Goal: Check status

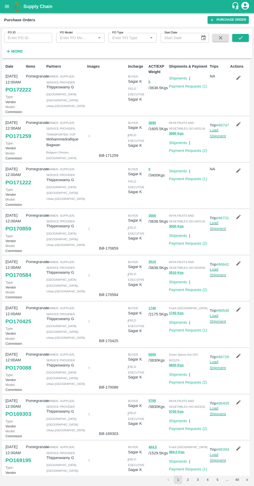
click at [20, 50] on strong "More" at bounding box center [17, 51] width 12 height 4
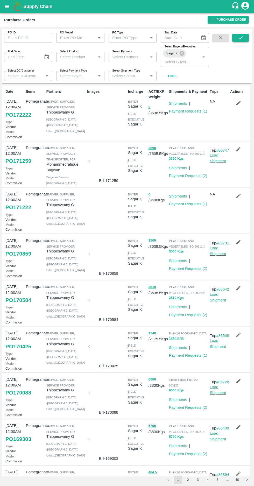
click at [232, 37] on button "submit" at bounding box center [240, 38] width 17 height 8
click at [183, 178] on link "Payment Requests ( 2 )" at bounding box center [188, 176] width 38 height 4
